Goal: Task Accomplishment & Management: Manage account settings

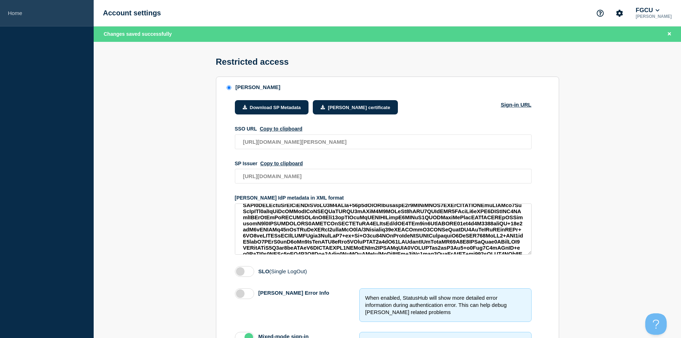
click at [18, 13] on link "Home" at bounding box center [47, 13] width 94 height 26
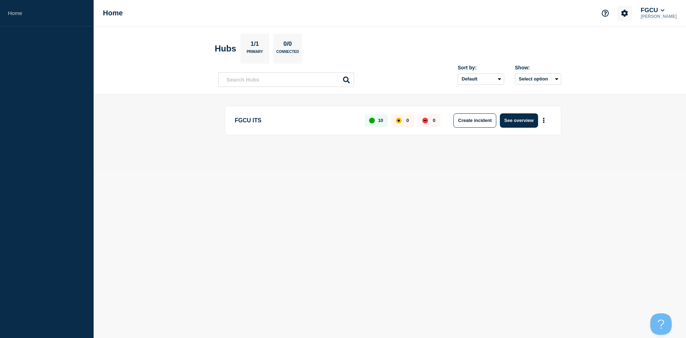
click at [628, 14] on icon "Account settings" at bounding box center [624, 13] width 7 height 7
click at [630, 53] on link "General Settings" at bounding box center [634, 51] width 40 height 6
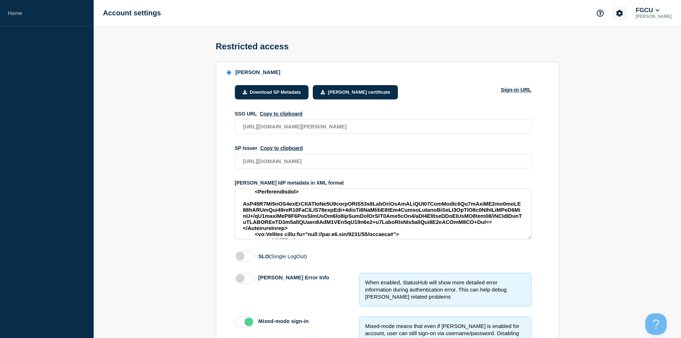
click at [623, 14] on icon "Account settings" at bounding box center [619, 13] width 7 height 7
click at [619, 40] on link "Team Members" at bounding box center [627, 42] width 37 height 6
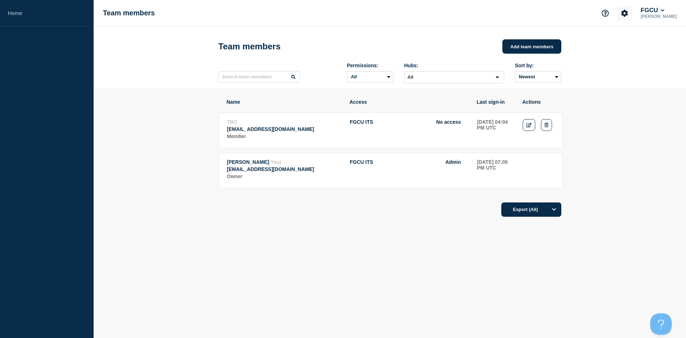
click at [628, 12] on icon "Account settings" at bounding box center [625, 13] width 7 height 7
click at [619, 56] on ul "Team Members General Settings Billing" at bounding box center [632, 49] width 44 height 30
click at [620, 59] on link "Billing" at bounding box center [621, 60] width 14 height 6
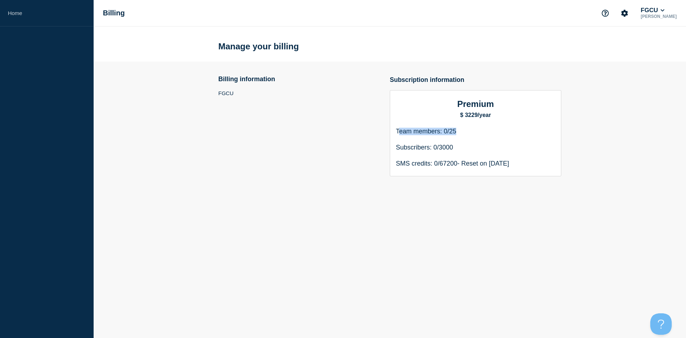
drag, startPoint x: 460, startPoint y: 135, endPoint x: 399, endPoint y: 133, distance: 61.5
click at [399, 144] on p "Team members: 0/25" at bounding box center [475, 148] width 159 height 8
click at [463, 144] on p "Team members: 0/25" at bounding box center [475, 148] width 159 height 8
click at [423, 160] on p "Subscribers: 0/3000" at bounding box center [475, 164] width 159 height 8
click at [223, 82] on h2 "Billing information" at bounding box center [246, 79] width 57 height 8
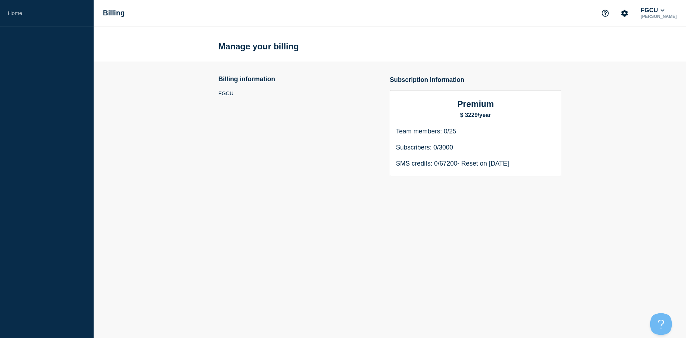
click at [449, 145] on div "Premium $ 3229/year Team members: 0/25 Subscribers: 0/3000 SMS credits: 0/67200…" at bounding box center [476, 133] width 172 height 86
drag, startPoint x: 458, startPoint y: 135, endPoint x: 440, endPoint y: 134, distance: 18.3
click at [439, 144] on p "Team members: 0/25" at bounding box center [475, 148] width 159 height 8
click at [460, 144] on p "Team members: 0/25" at bounding box center [475, 148] width 159 height 8
click at [628, 13] on icon "Account settings" at bounding box center [624, 13] width 7 height 7
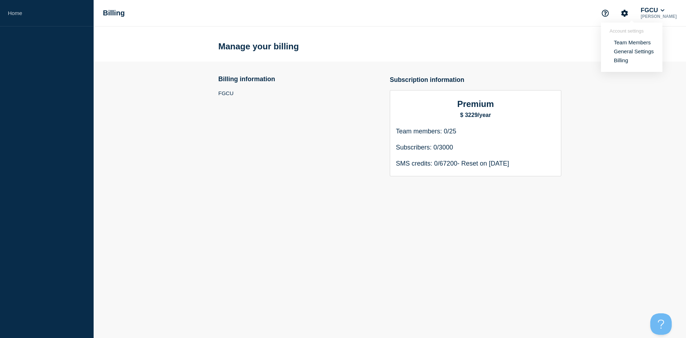
click at [627, 42] on link "Team Members" at bounding box center [632, 42] width 37 height 6
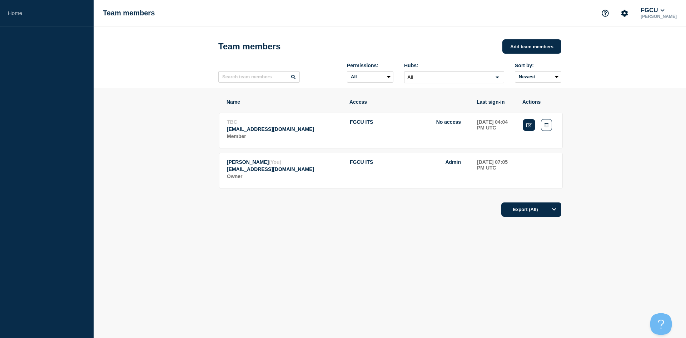
click at [527, 126] on icon "Edit" at bounding box center [528, 125] width 5 height 5
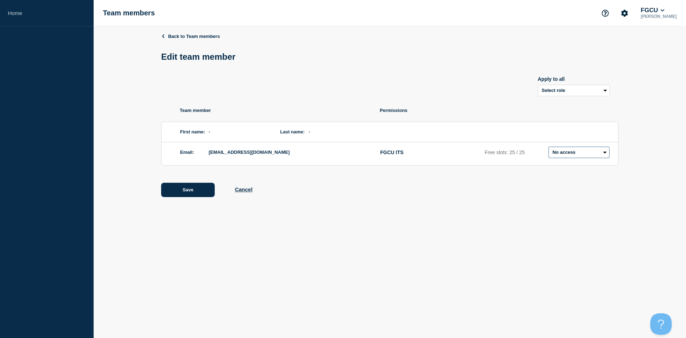
click at [577, 155] on select "Admin Manager Editor No access" at bounding box center [579, 152] width 61 height 11
click at [579, 96] on select "Select role Admin Manager Editor" at bounding box center [574, 90] width 72 height 11
click at [499, 91] on div "Apply to all Select role Admin Manager Editor" at bounding box center [390, 82] width 458 height 29
click at [561, 155] on select "Admin Manager Editor No access" at bounding box center [579, 152] width 61 height 11
click at [549, 148] on select "Admin Manager Editor No access" at bounding box center [579, 152] width 61 height 11
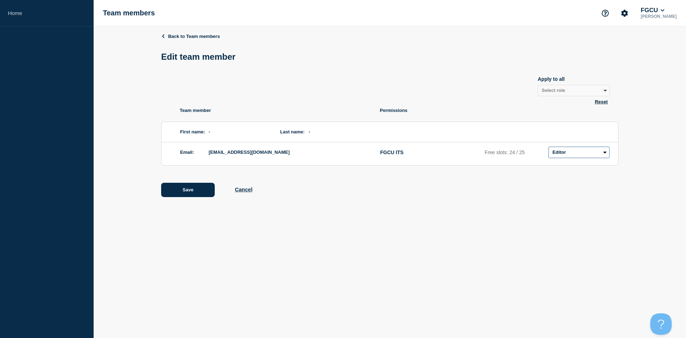
click at [584, 158] on select "Admin Manager Editor No access" at bounding box center [579, 152] width 61 height 11
click at [549, 148] on select "Admin Manager Editor No access" at bounding box center [579, 152] width 61 height 11
click at [565, 155] on select "Admin Manager Editor No access" at bounding box center [579, 152] width 61 height 11
select select "2"
click at [549, 148] on select "Admin Manager Editor No access" at bounding box center [579, 152] width 61 height 11
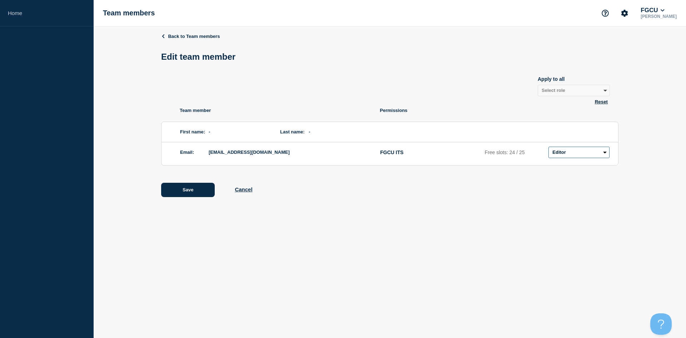
click at [560, 150] on select "Admin Manager Editor No access" at bounding box center [579, 152] width 61 height 11
click at [549, 148] on select "Admin Manager Editor No access" at bounding box center [579, 152] width 61 height 11
click at [201, 194] on button "Save" at bounding box center [188, 190] width 54 height 14
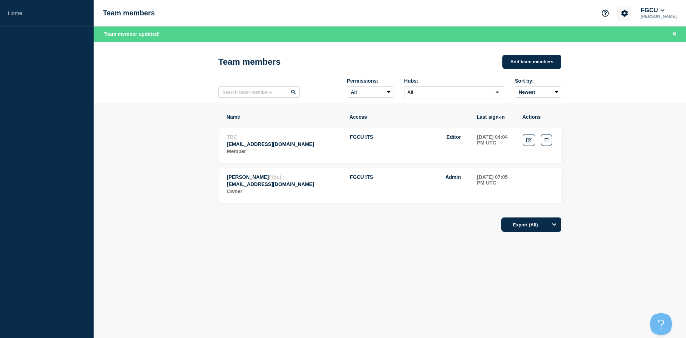
click at [628, 16] on icon "Account settings" at bounding box center [625, 13] width 7 height 7
click at [625, 63] on section "Account settings Team Members General Settings Billing" at bounding box center [631, 47] width 61 height 49
click at [624, 59] on link "Billing" at bounding box center [621, 60] width 14 height 6
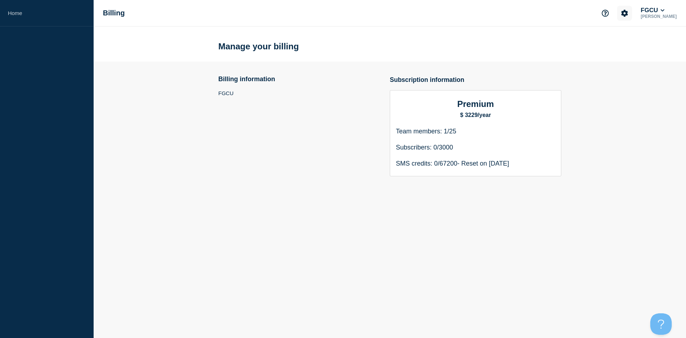
click at [628, 12] on icon "Account settings" at bounding box center [625, 13] width 7 height 7
click at [623, 61] on link "Billing" at bounding box center [621, 60] width 14 height 6
click at [628, 14] on icon "Account settings" at bounding box center [625, 13] width 7 height 7
click at [632, 51] on link "General Settings" at bounding box center [634, 51] width 40 height 6
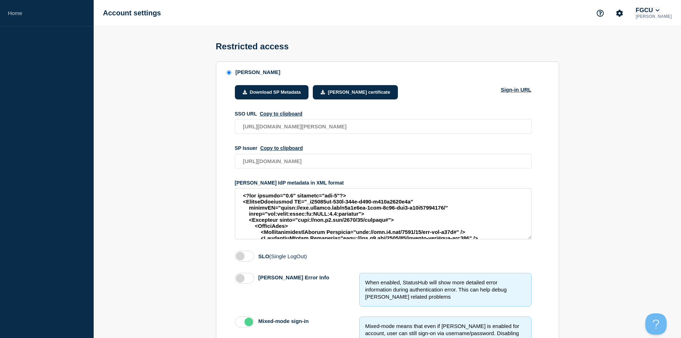
click at [652, 10] on button "FGCU" at bounding box center [647, 10] width 27 height 7
click at [623, 14] on icon "Account settings" at bounding box center [619, 13] width 7 height 7
click at [626, 43] on link "Team Members" at bounding box center [627, 42] width 37 height 6
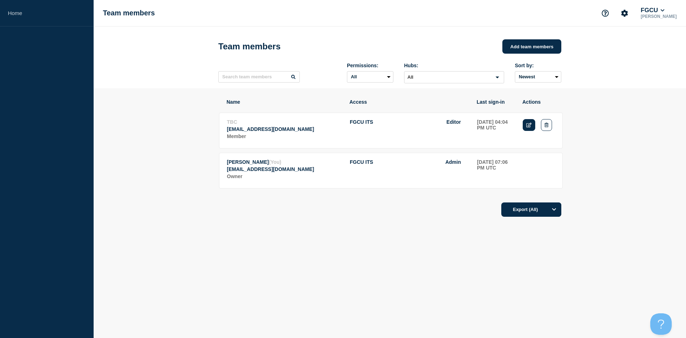
click at [528, 123] on link "Edit" at bounding box center [529, 125] width 13 height 12
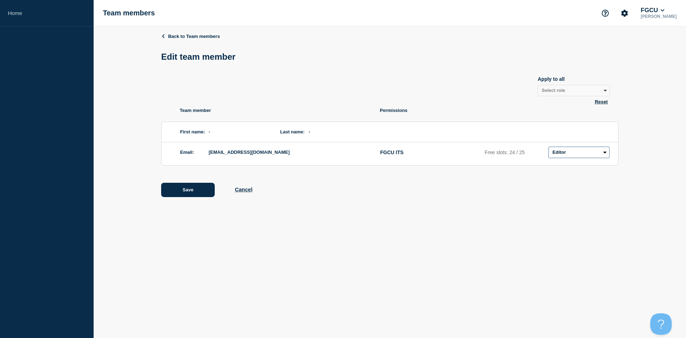
click at [568, 154] on select "Admin Manager Editor No access" at bounding box center [579, 152] width 61 height 11
click at [568, 155] on select "Admin Manager Editor No access" at bounding box center [579, 152] width 61 height 11
click at [180, 34] on link "Back to Team members" at bounding box center [190, 36] width 59 height 5
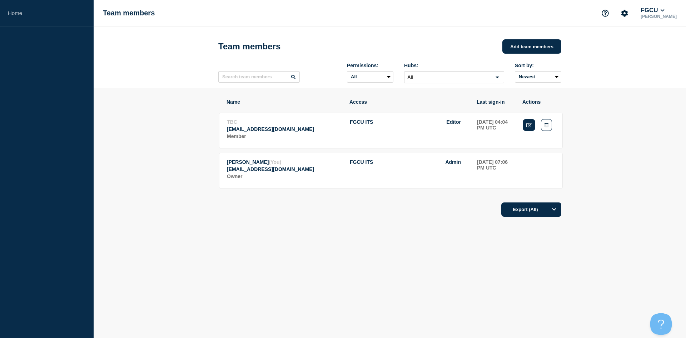
click at [528, 127] on icon "Edit" at bounding box center [528, 125] width 5 height 5
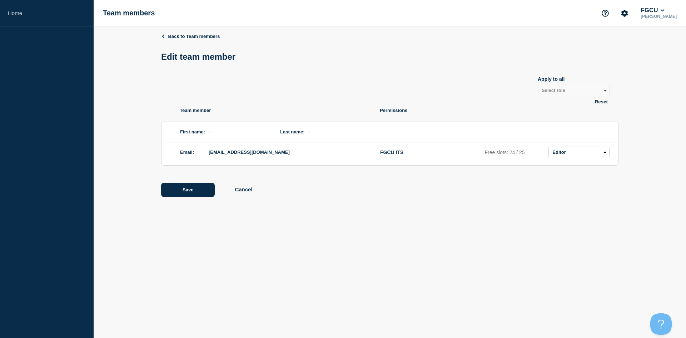
click at [211, 132] on span "-" at bounding box center [237, 131] width 57 height 11
click at [316, 133] on span "-" at bounding box center [337, 131] width 57 height 11
click at [327, 219] on body "Home Team members FGCU Evan Flechsig Back to Team members Edit team member Appl…" at bounding box center [343, 169] width 686 height 338
click at [176, 37] on link "Back to Team members" at bounding box center [190, 36] width 59 height 5
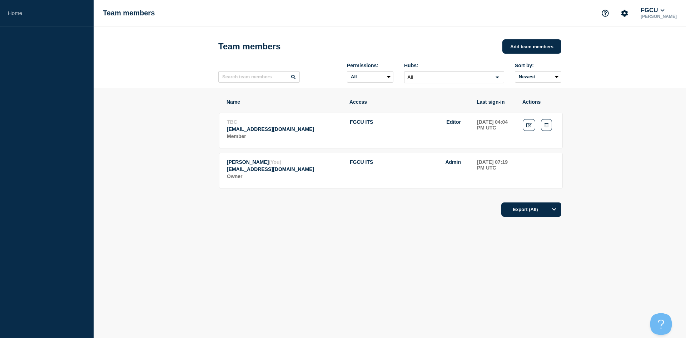
click at [235, 125] on span "TBC" at bounding box center [232, 122] width 10 height 6
click at [231, 125] on span "TBC" at bounding box center [232, 122] width 10 height 6
click at [255, 124] on p "TBC" at bounding box center [284, 122] width 115 height 6
click at [542, 80] on select "Newest Oldest" at bounding box center [538, 76] width 46 height 11
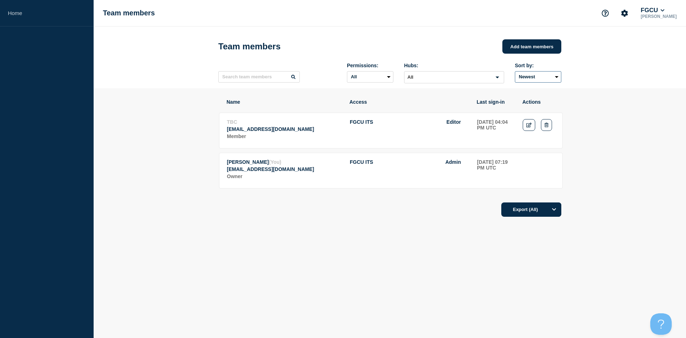
click at [542, 80] on select "Newest Oldest" at bounding box center [538, 76] width 46 height 11
click at [525, 127] on link "Edit" at bounding box center [529, 125] width 13 height 12
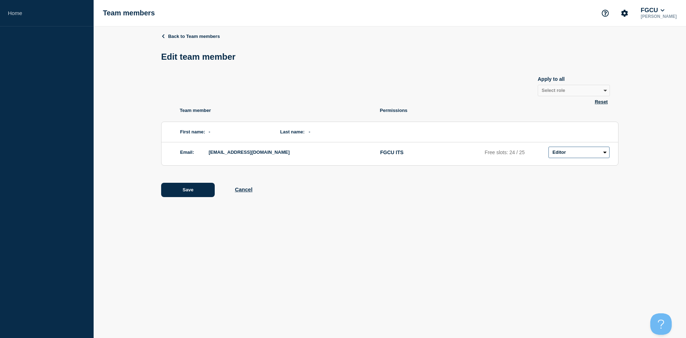
click at [576, 150] on select "Admin Manager Editor No access" at bounding box center [579, 152] width 61 height 11
click at [247, 192] on button "Cancel" at bounding box center [244, 189] width 18 height 6
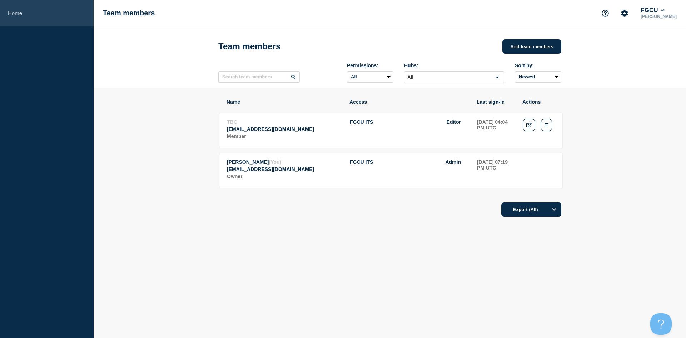
click at [23, 15] on link "Home" at bounding box center [47, 13] width 94 height 26
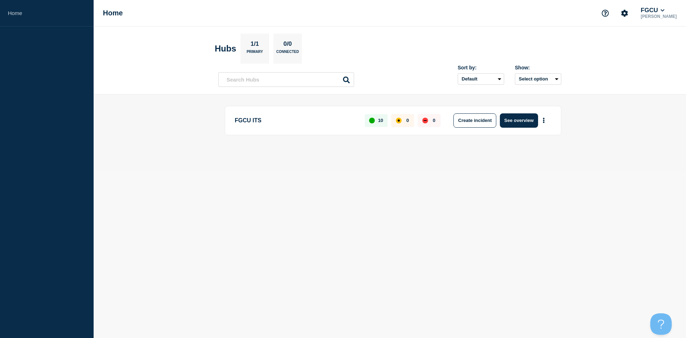
click at [435, 191] on body "Home Home FGCU Evan Flechsig Hubs 1/1 Primary 0/0 Connected Sort by: Default La…" at bounding box center [343, 169] width 686 height 338
click at [664, 14] on p "[PERSON_NAME]" at bounding box center [658, 16] width 39 height 5
click at [666, 10] on button "FGCU" at bounding box center [652, 10] width 27 height 7
click at [658, 65] on link "User settings" at bounding box center [661, 68] width 31 height 6
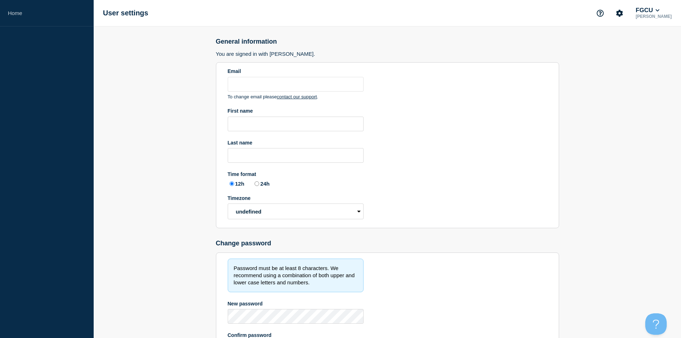
type input "eflechsig@fgcu.edu"
type input "Evan"
type input "Flechsig"
radio input "true"
select select "hub"
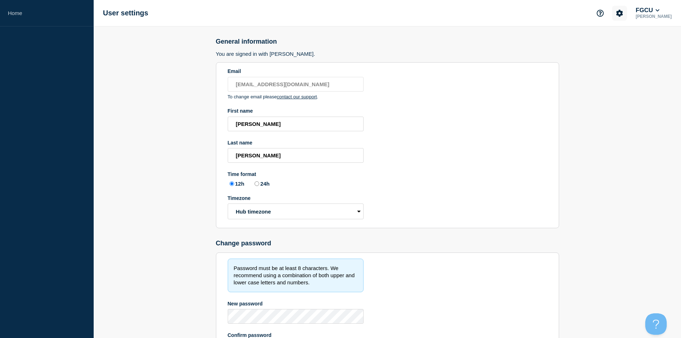
click at [623, 14] on icon "Account settings" at bounding box center [619, 13] width 7 height 7
click at [651, 13] on button "FGCU" at bounding box center [647, 10] width 27 height 7
click at [650, 14] on p "[PERSON_NAME]" at bounding box center [653, 16] width 39 height 5
click at [265, 127] on input "Evan" at bounding box center [296, 124] width 136 height 15
click at [204, 128] on main "General information You are signed in with SAML. Email eflechsig@fgcu.edu To ch…" at bounding box center [387, 219] width 587 height 386
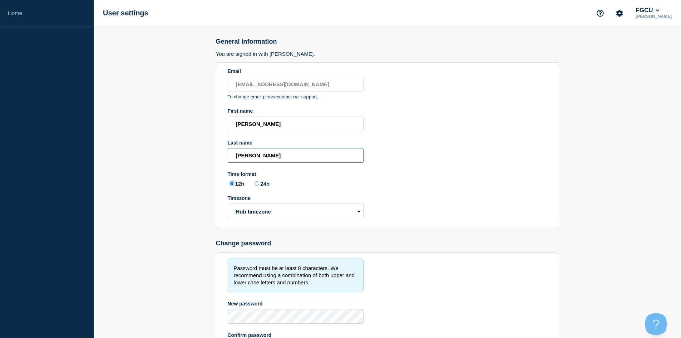
click at [264, 157] on input "Flechsig" at bounding box center [296, 155] width 136 height 15
click at [174, 169] on main "General information You are signed in with SAML. Email eflechsig@fgcu.edu To ch…" at bounding box center [387, 219] width 587 height 386
click at [623, 12] on icon "Account settings" at bounding box center [619, 13] width 7 height 7
click at [619, 41] on link "Team Members" at bounding box center [627, 42] width 37 height 6
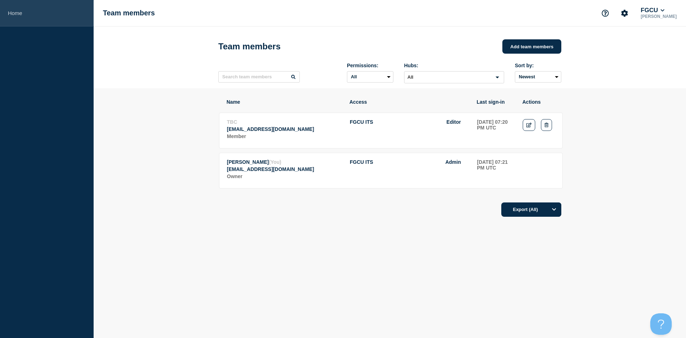
click at [25, 11] on link "Home" at bounding box center [47, 13] width 94 height 26
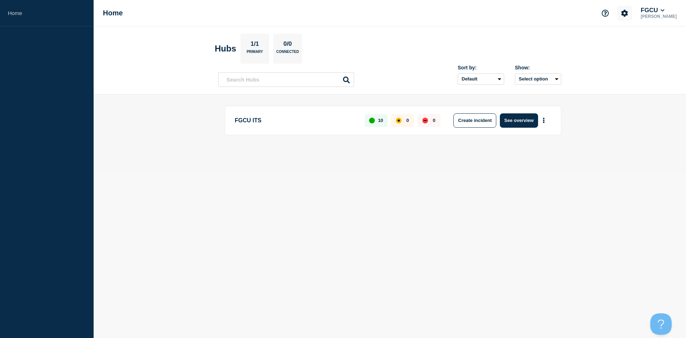
click at [628, 14] on icon "Account settings" at bounding box center [625, 13] width 7 height 7
click at [626, 52] on link "General Settings" at bounding box center [634, 51] width 40 height 6
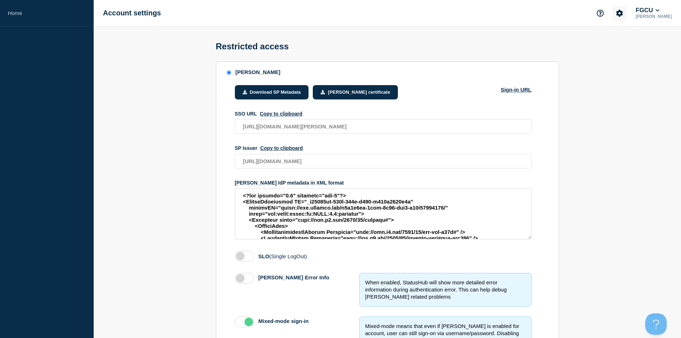
drag, startPoint x: 626, startPoint y: 13, endPoint x: 625, endPoint y: 18, distance: 5.2
click at [623, 14] on icon "Account settings" at bounding box center [619, 13] width 7 height 7
click at [615, 41] on link "Team Members" at bounding box center [627, 42] width 37 height 6
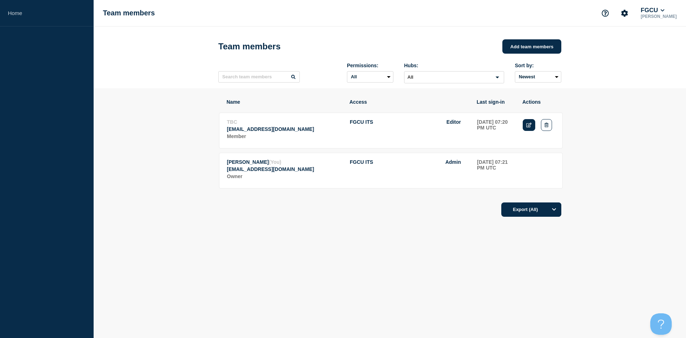
click at [528, 126] on icon "Edit" at bounding box center [528, 125] width 5 height 5
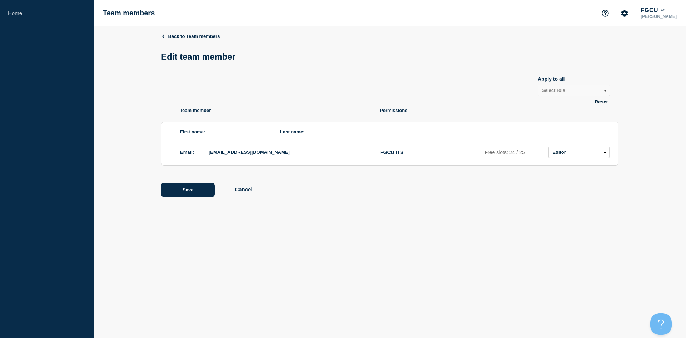
drag, startPoint x: 231, startPoint y: 133, endPoint x: 217, endPoint y: 134, distance: 13.7
click at [229, 133] on span "-" at bounding box center [237, 131] width 57 height 11
drag, startPoint x: 208, startPoint y: 135, endPoint x: 231, endPoint y: 136, distance: 22.5
click at [231, 136] on div "First name: -" at bounding box center [223, 131] width 86 height 11
drag, startPoint x: 316, startPoint y: 136, endPoint x: 342, endPoint y: 133, distance: 26.2
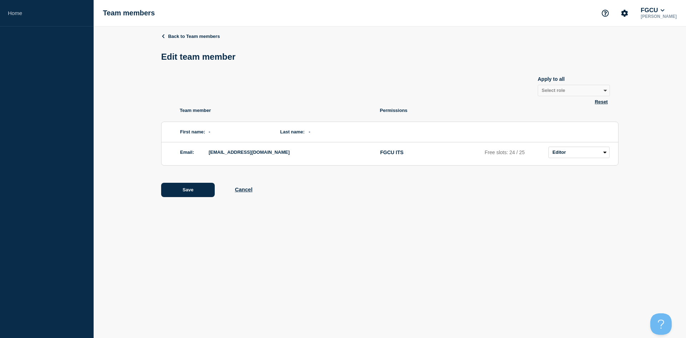
click at [342, 134] on span "-" at bounding box center [337, 131] width 57 height 11
click at [342, 133] on span "-" at bounding box center [337, 131] width 57 height 11
click at [568, 153] on select "Admin Manager Editor No access" at bounding box center [579, 152] width 61 height 11
click at [511, 146] on li "FGCU ITS Free slots: 24 / 25 Admin Manager Editor No access" at bounding box center [494, 152] width 229 height 17
click at [563, 153] on select "Admin Manager Editor No access" at bounding box center [579, 152] width 61 height 11
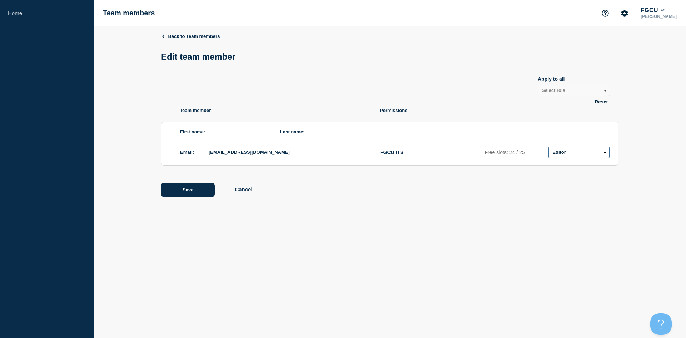
click at [549, 148] on select "Admin Manager Editor No access" at bounding box center [579, 152] width 61 height 11
click at [567, 156] on select "Admin Manager Editor No access" at bounding box center [579, 152] width 61 height 11
click at [549, 148] on select "Admin Manager Editor No access" at bounding box center [579, 152] width 61 height 11
drag, startPoint x: 529, startPoint y: 154, endPoint x: 509, endPoint y: 154, distance: 20.0
click at [509, 154] on p "Free slots: 25 / 25" at bounding box center [515, 152] width 61 height 6
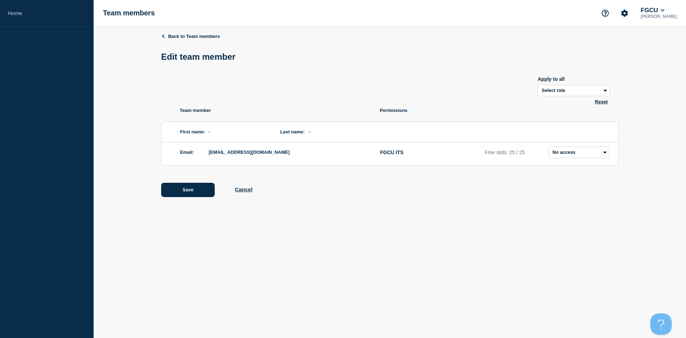
click at [531, 172] on div "Back to Team members Edit team member Apply to all Select role Admin Manager Ed…" at bounding box center [390, 120] width 458 height 188
click at [565, 153] on select "Admin Manager Editor No access" at bounding box center [579, 152] width 61 height 11
select select "2"
click at [549, 148] on select "Admin Manager Editor No access" at bounding box center [579, 152] width 61 height 11
click at [488, 142] on div "First name: - Last name: -" at bounding box center [390, 132] width 457 height 20
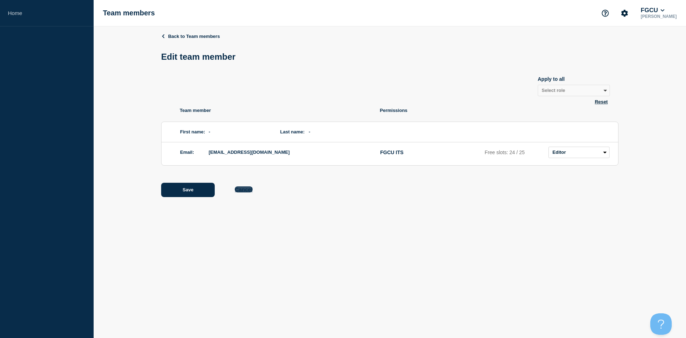
click at [239, 191] on button "Cancel" at bounding box center [244, 189] width 18 height 6
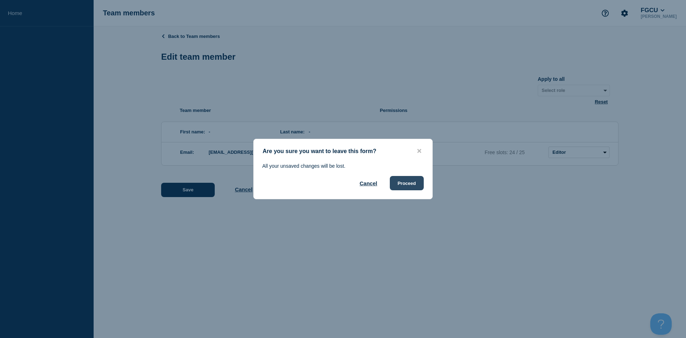
click at [410, 187] on button "Proceed" at bounding box center [407, 183] width 34 height 14
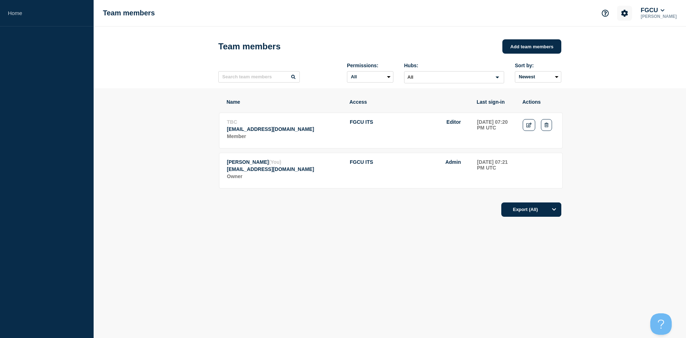
click at [632, 9] on button "Account settings" at bounding box center [624, 13] width 15 height 15
click at [624, 55] on ul "Team Members General Settings Billing" at bounding box center [632, 49] width 44 height 30
click at [624, 54] on link "General Settings" at bounding box center [634, 51] width 40 height 6
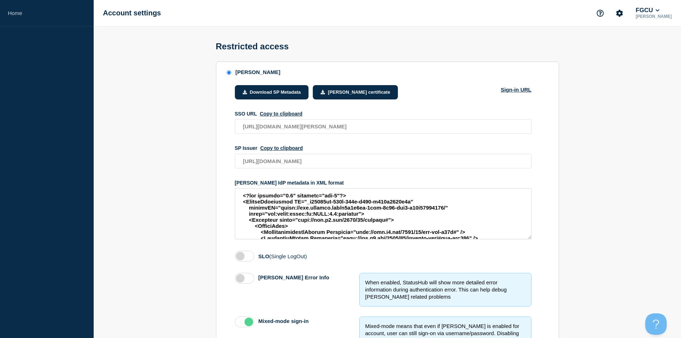
click at [177, 154] on section "SAML Download SP Metadata SAML certificate Sign-in URL SSO URL Copy to clipboar…" at bounding box center [387, 310] width 587 height 498
click at [651, 9] on button "FGCU" at bounding box center [647, 10] width 27 height 7
click at [600, 171] on section "SAML Download SP Metadata SAML certificate Sign-in URL SSO URL Copy to clipboar…" at bounding box center [387, 310] width 587 height 498
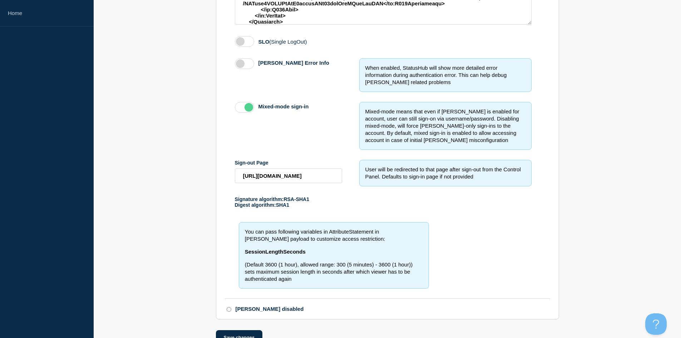
scroll to position [237, 0]
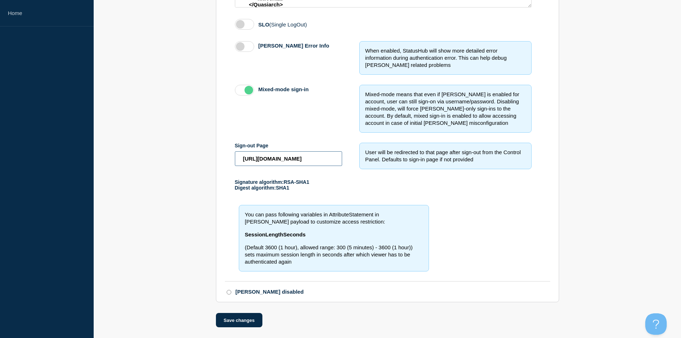
click at [277, 158] on input "[URL][DOMAIN_NAME]" at bounding box center [288, 158] width 107 height 15
click at [299, 154] on input "[URL][DOMAIN_NAME]" at bounding box center [288, 158] width 107 height 15
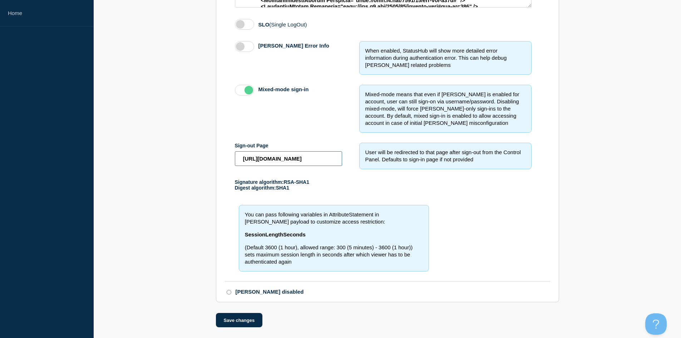
drag, startPoint x: 310, startPoint y: 155, endPoint x: 355, endPoint y: 158, distance: 44.8
click at [355, 158] on div "Sign-out Page https://login.microsoftonline.com/f7a5a4ef-4ffa-4c80-bfb3-c12e288…" at bounding box center [383, 156] width 297 height 26
drag, startPoint x: 298, startPoint y: 155, endPoint x: 294, endPoint y: 156, distance: 4.0
click at [298, 155] on input "[URL][DOMAIN_NAME]" at bounding box center [288, 158] width 107 height 15
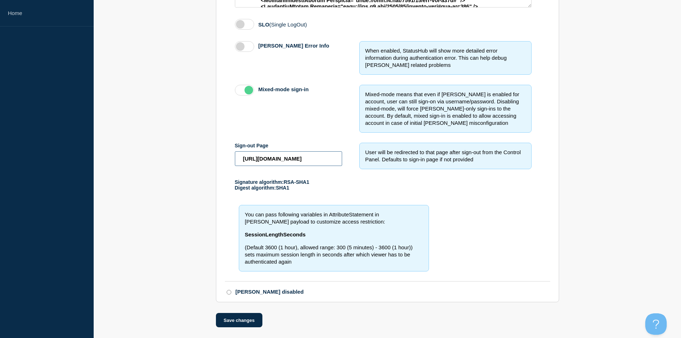
click at [299, 156] on input "[URL][DOMAIN_NAME]" at bounding box center [288, 158] width 107 height 15
paste input "common/oauth2/logout"
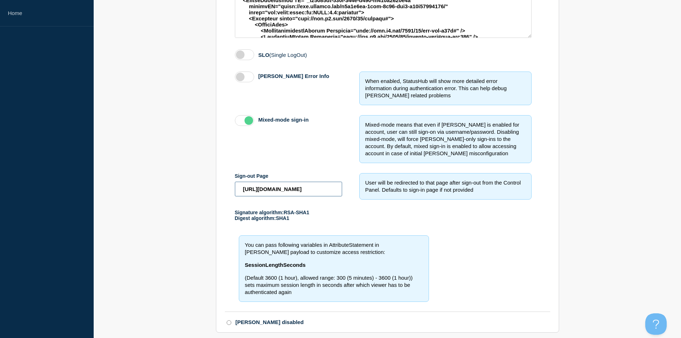
scroll to position [237, 0]
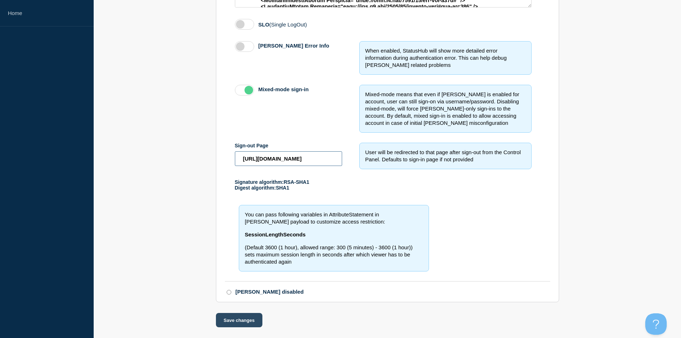
type input "https://login.microsoftonline.com/common/oauth2/logout"
click at [242, 320] on button "Save changes" at bounding box center [239, 320] width 47 height 14
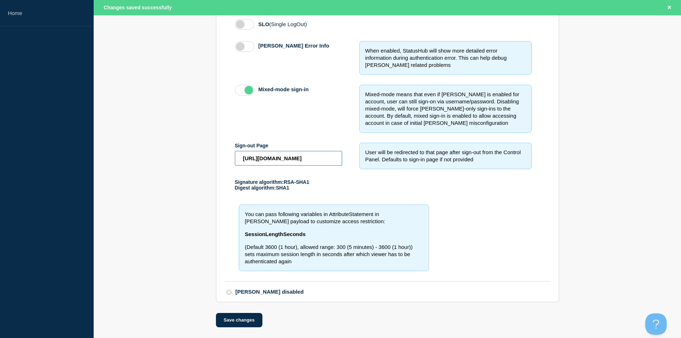
scroll to position [0, 55]
drag, startPoint x: 261, startPoint y: 158, endPoint x: 343, endPoint y: 153, distance: 82.7
click at [343, 153] on div "Sign-out Page https://login.microsoftonline.com/common/oauth2/logout User will …" at bounding box center [383, 156] width 297 height 26
click at [317, 153] on input "https://login.microsoftonline.com/common/oauth2/logout" at bounding box center [288, 158] width 107 height 15
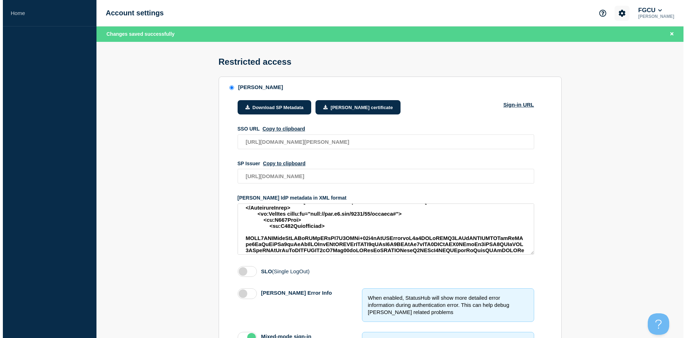
scroll to position [0, 0]
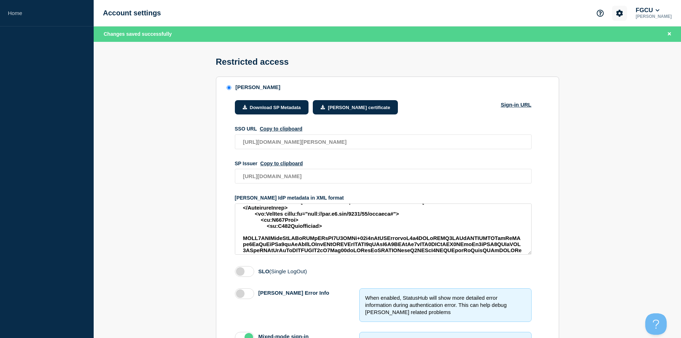
click at [623, 12] on icon "Account settings" at bounding box center [619, 13] width 7 height 7
click at [620, 44] on link "Team Members" at bounding box center [627, 42] width 37 height 6
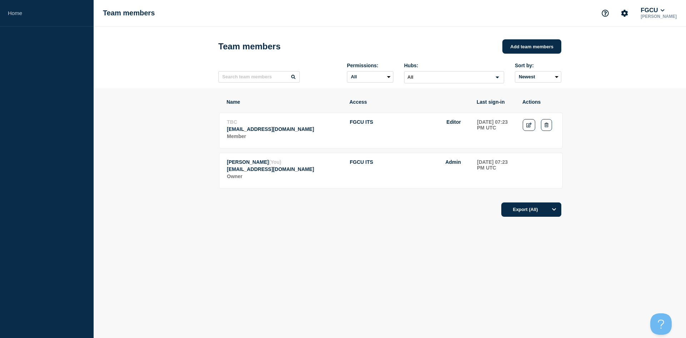
click at [252, 188] on tr "Evan Flechsig (You) eflechsig@fgcu.edu Owner FGCU ITS Admin 2025-08-14 07:23 PM…" at bounding box center [391, 171] width 344 height 36
click at [663, 10] on button "FGCU" at bounding box center [652, 10] width 27 height 7
click at [653, 93] on button "Log out" at bounding box center [655, 95] width 18 height 6
